Goal: Information Seeking & Learning: Learn about a topic

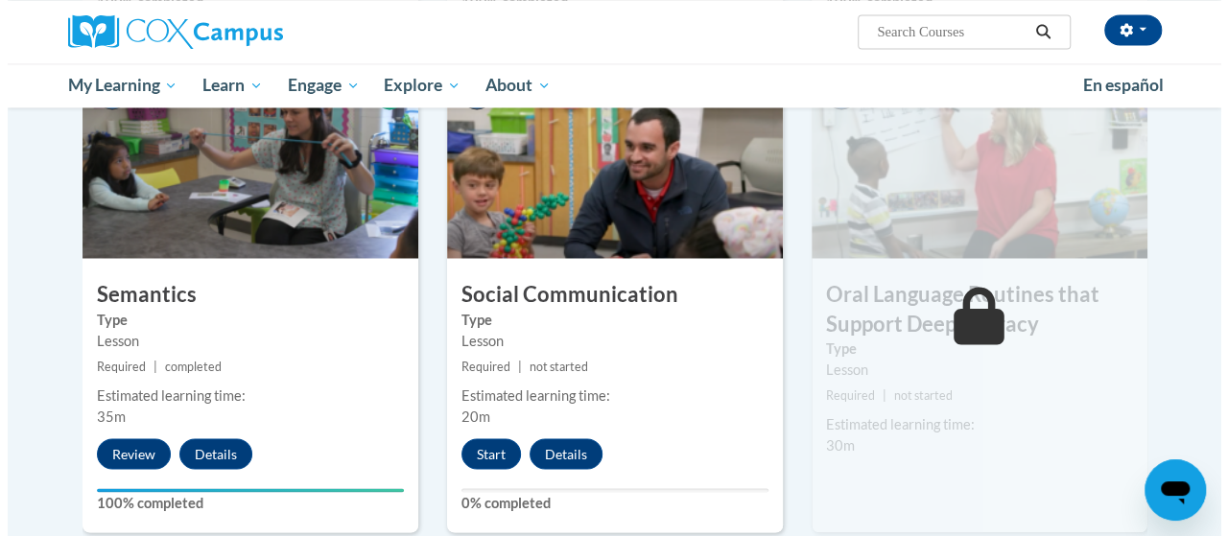
scroll to position [1540, 0]
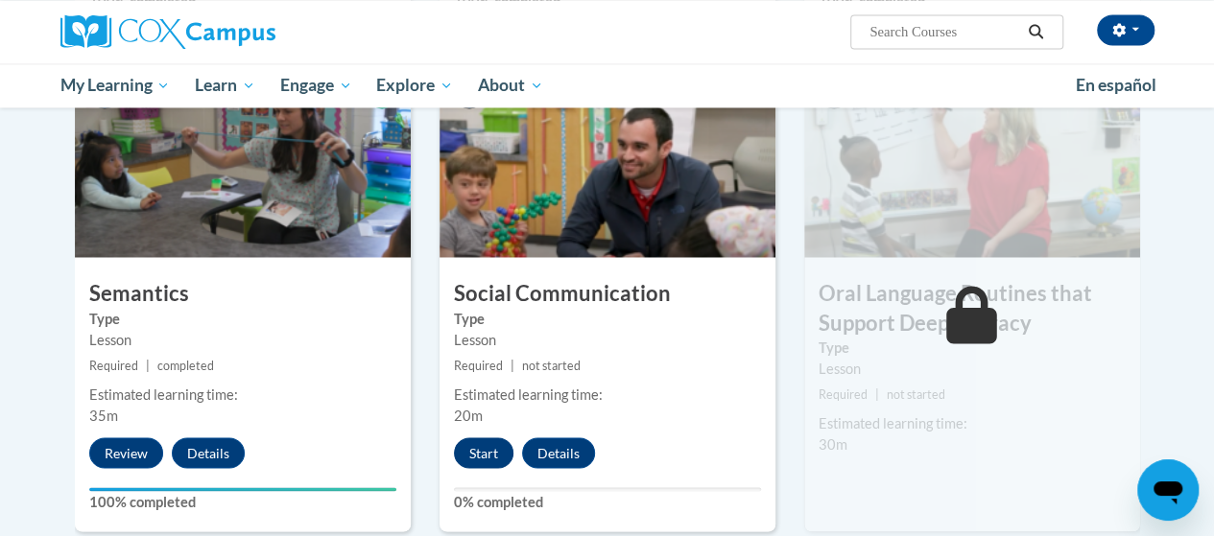
click at [492, 462] on button "Start" at bounding box center [483, 453] width 59 height 31
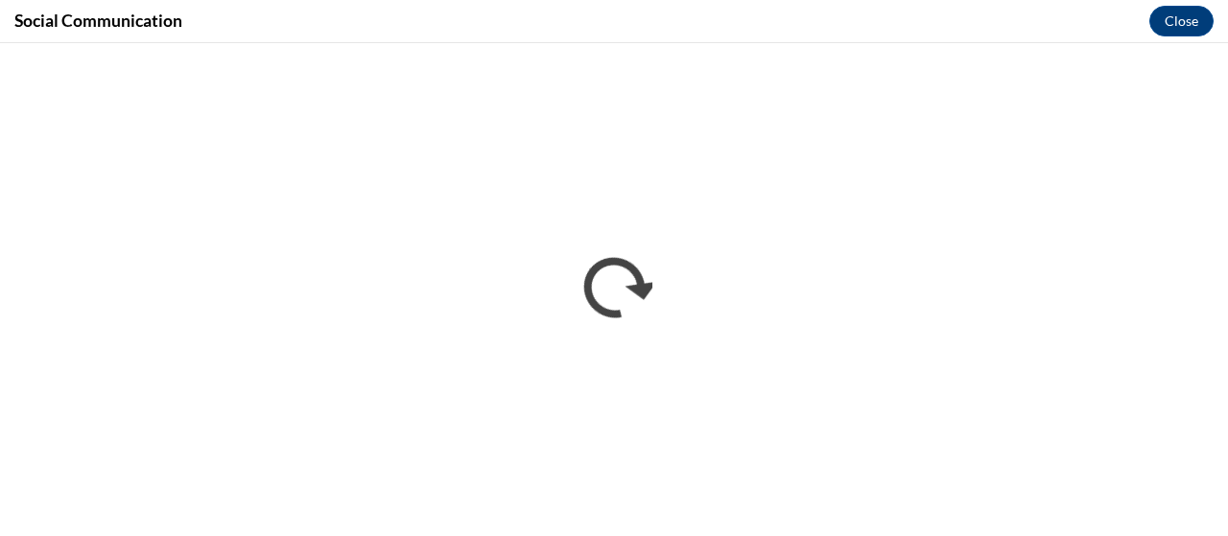
scroll to position [0, 0]
